Goal: Transaction & Acquisition: Book appointment/travel/reservation

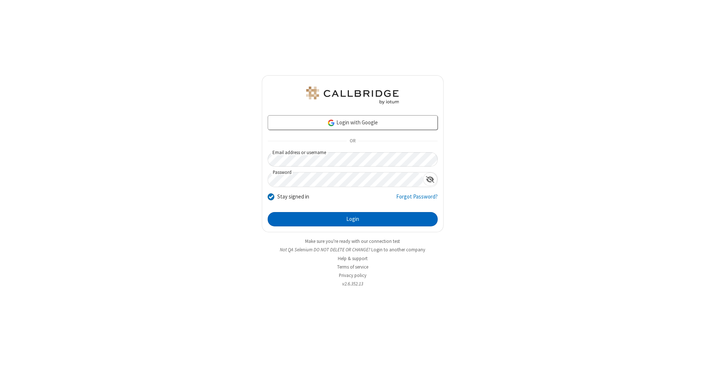
click at [352, 219] on button "Login" at bounding box center [353, 219] width 170 height 15
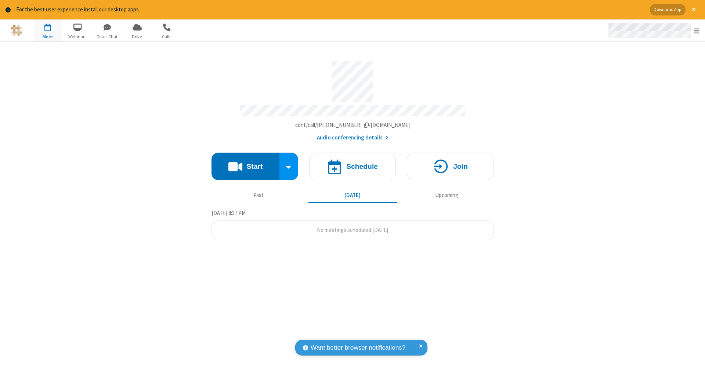
click at [696, 31] on span "Open menu" at bounding box center [696, 30] width 6 height 7
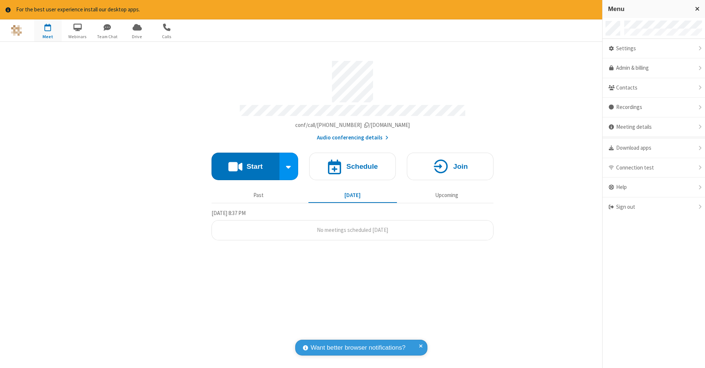
click at [48, 30] on span "button" at bounding box center [48, 27] width 28 height 12
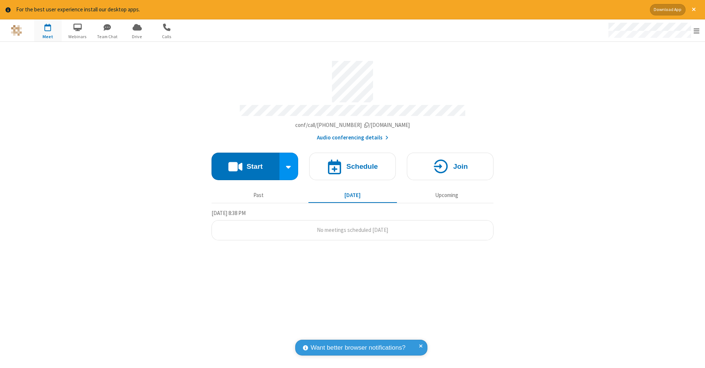
click at [48, 30] on span "button" at bounding box center [48, 27] width 28 height 12
click at [352, 163] on h4 "Schedule" at bounding box center [362, 166] width 32 height 7
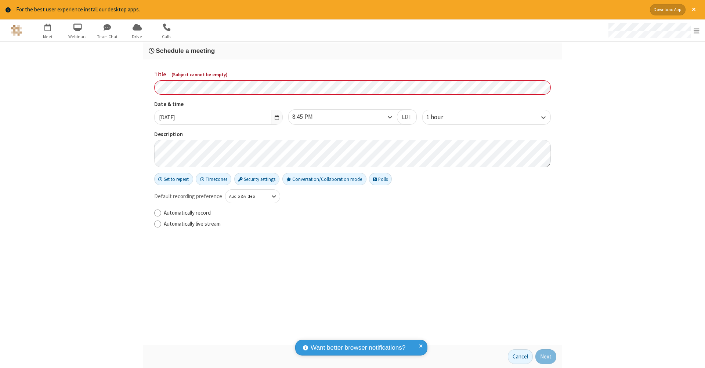
click at [352, 50] on h3 "Schedule a meeting" at bounding box center [352, 50] width 407 height 7
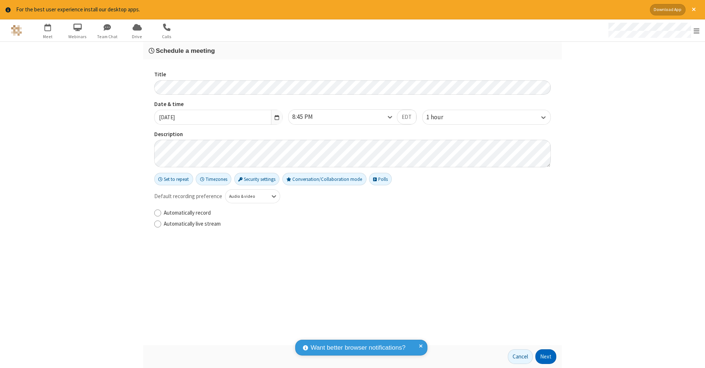
click at [546, 357] on button "Next" at bounding box center [545, 356] width 21 height 15
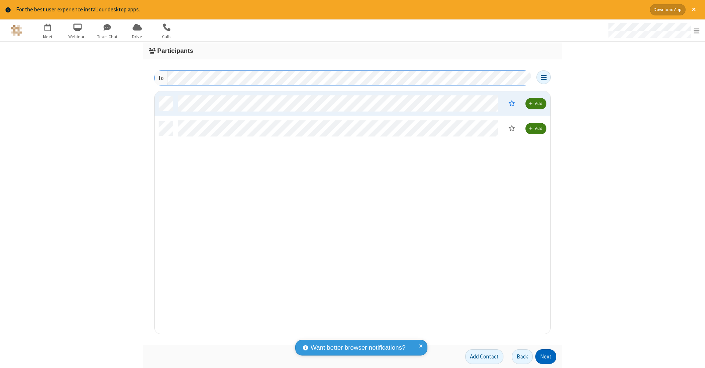
click at [546, 357] on button "Next" at bounding box center [545, 356] width 21 height 15
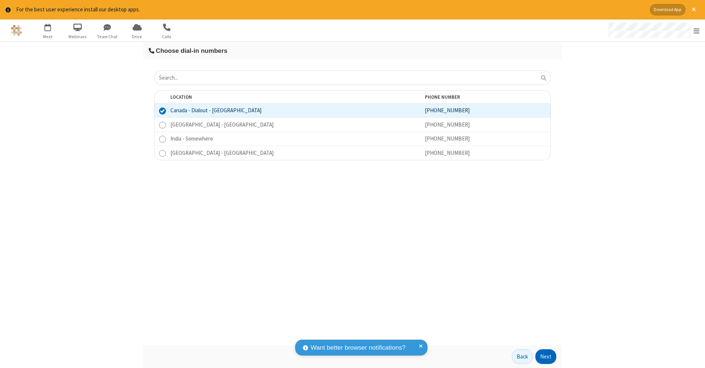
click at [546, 357] on button "Next" at bounding box center [545, 356] width 21 height 15
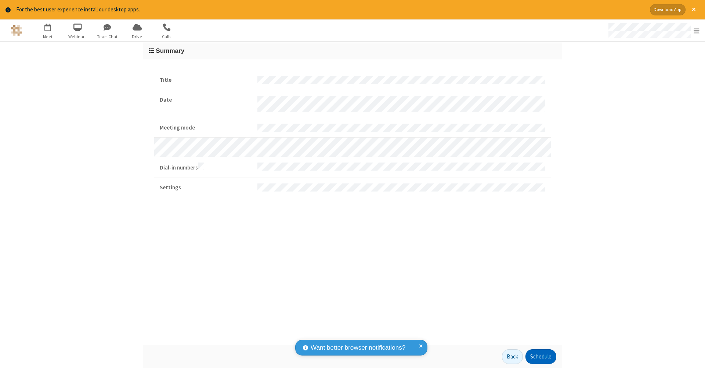
click at [540, 357] on button "Schedule" at bounding box center [540, 356] width 31 height 15
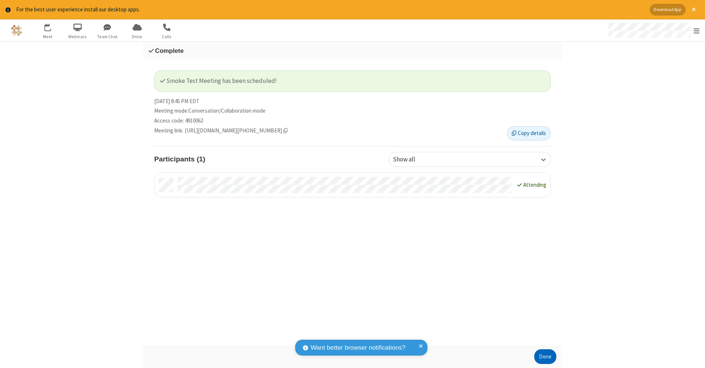
click at [545, 357] on button "Done" at bounding box center [545, 356] width 22 height 15
